Goal: Information Seeking & Learning: Find specific fact

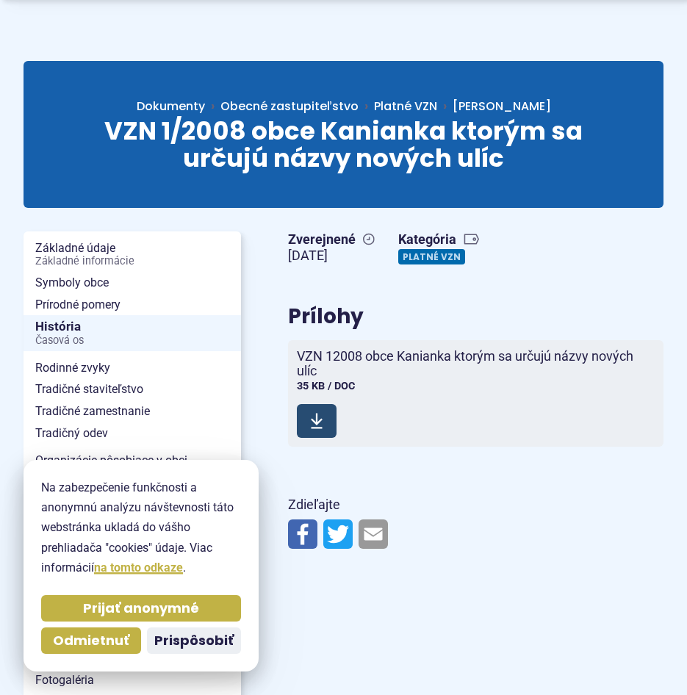
scroll to position [123, 0]
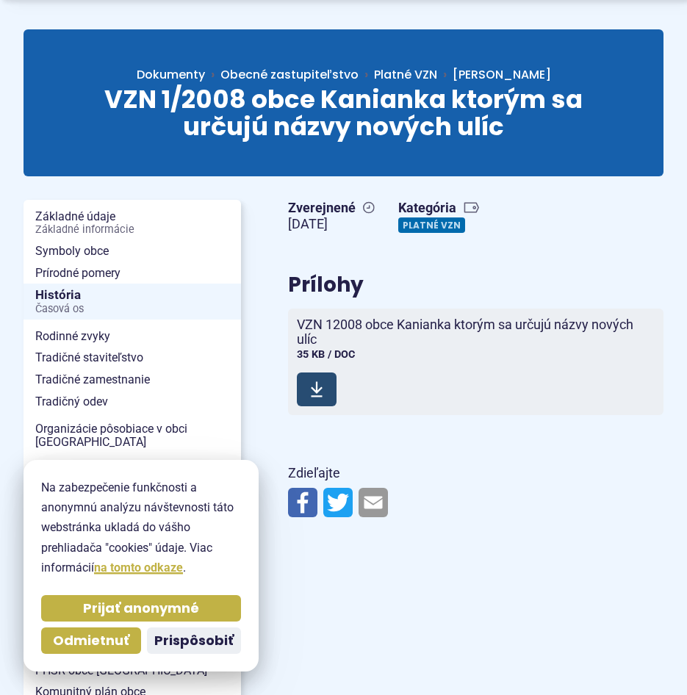
click at [317, 392] on use at bounding box center [317, 389] width 12 height 15
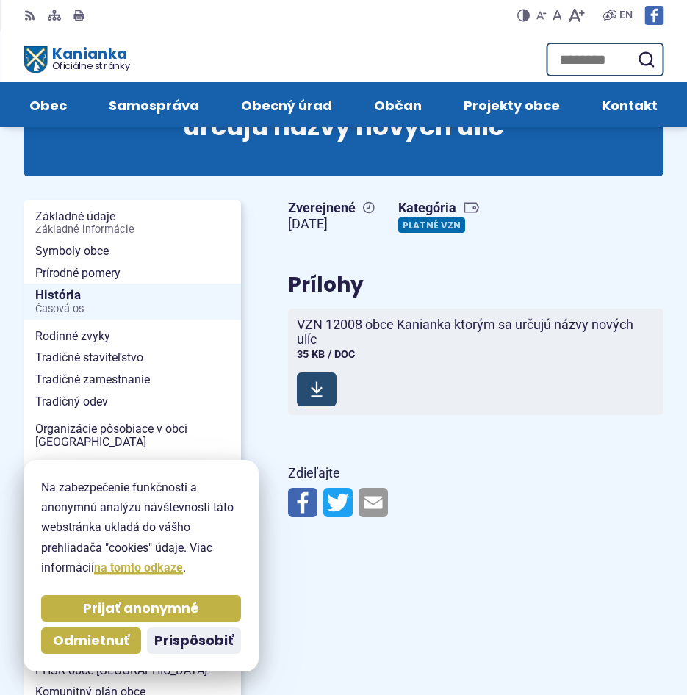
click at [319, 394] on icon at bounding box center [316, 389] width 13 height 18
drag, startPoint x: 323, startPoint y: 374, endPoint x: 318, endPoint y: 381, distance: 8.4
drag, startPoint x: 318, startPoint y: 381, endPoint x: 444, endPoint y: 337, distance: 133.1
click at [444, 337] on span "VZN 12008 obce Kanianka ktorým sa určujú názvy nových ulíc" at bounding box center [467, 331] width 340 height 29
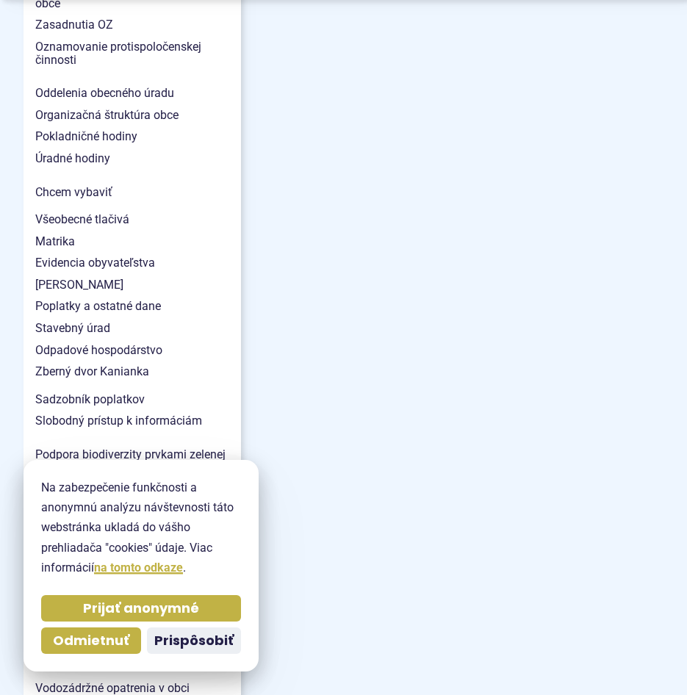
scroll to position [1469, 0]
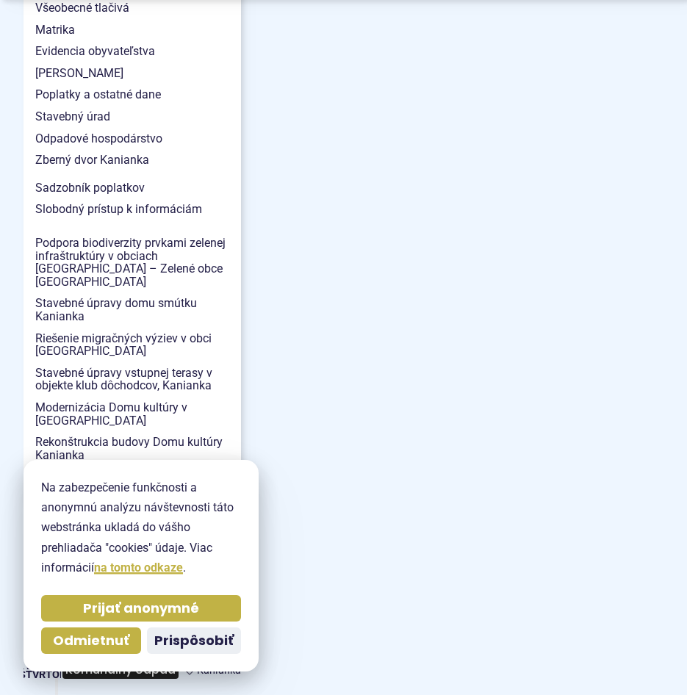
drag, startPoint x: 116, startPoint y: 640, endPoint x: 140, endPoint y: 606, distance: 41.6
click at [115, 640] on span "Odmietnuť" at bounding box center [91, 640] width 76 height 17
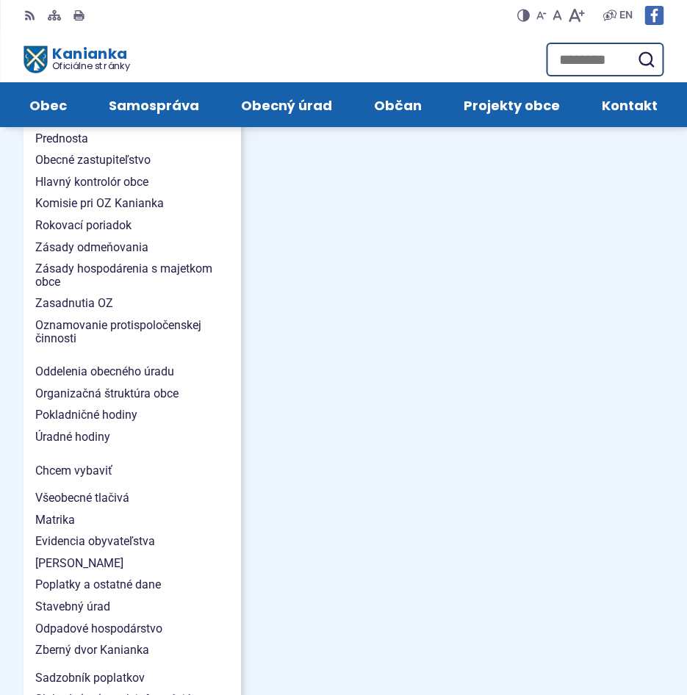
scroll to position [367, 0]
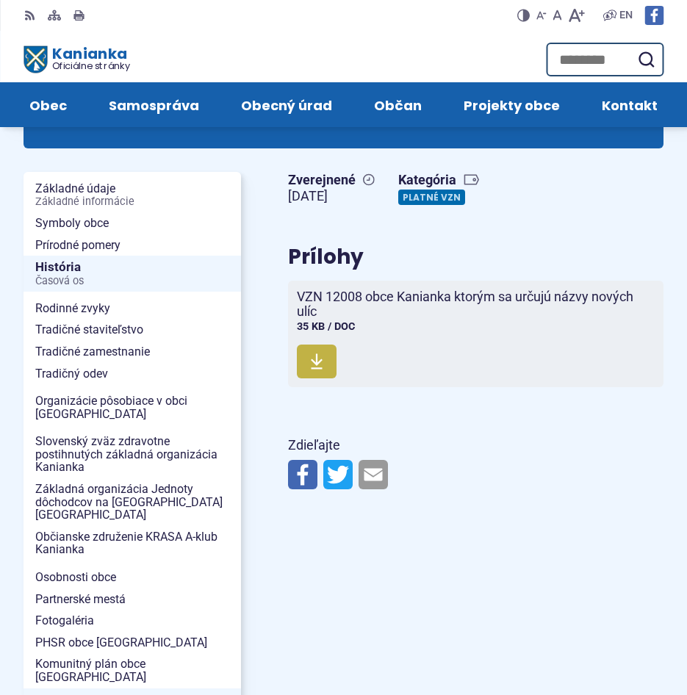
scroll to position [0, 0]
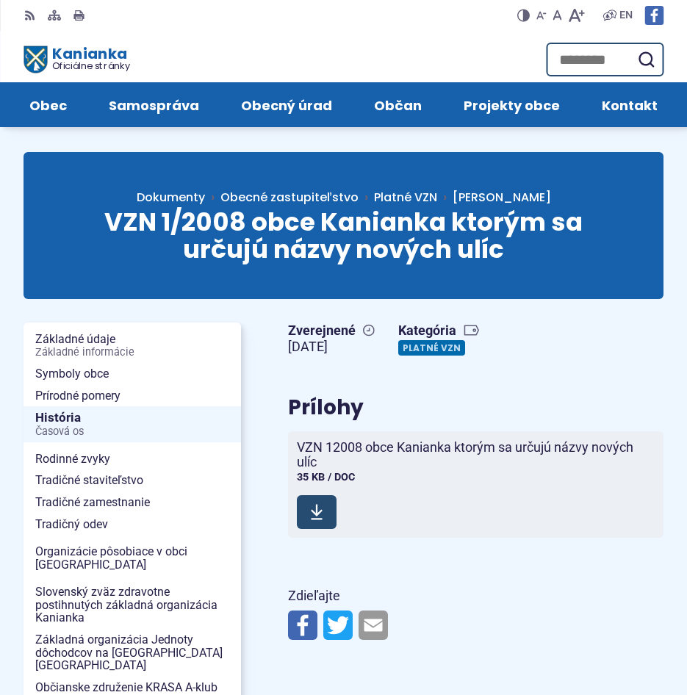
click at [316, 506] on use at bounding box center [317, 511] width 12 height 15
click at [618, 57] on input "Hľadať:" at bounding box center [604, 60] width 117 height 34
type input "*****"
click at [632, 46] on button "Odoslať vyhľadávací formulár" at bounding box center [645, 59] width 26 height 26
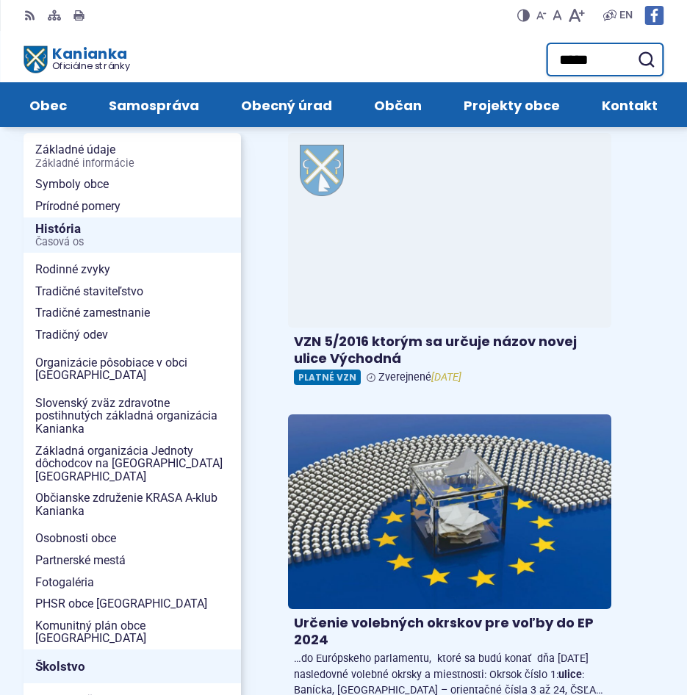
click at [579, 62] on input "*****" at bounding box center [604, 60] width 117 height 34
type input "**********"
click at [632, 46] on button "Odoslať vyhľadávací formulár" at bounding box center [645, 59] width 26 height 26
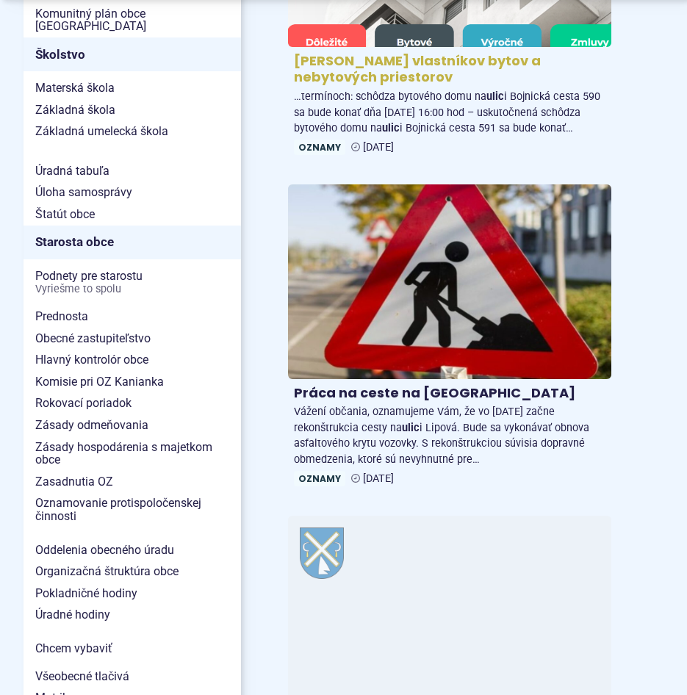
scroll to position [857, 0]
